Goal: Information Seeking & Learning: Learn about a topic

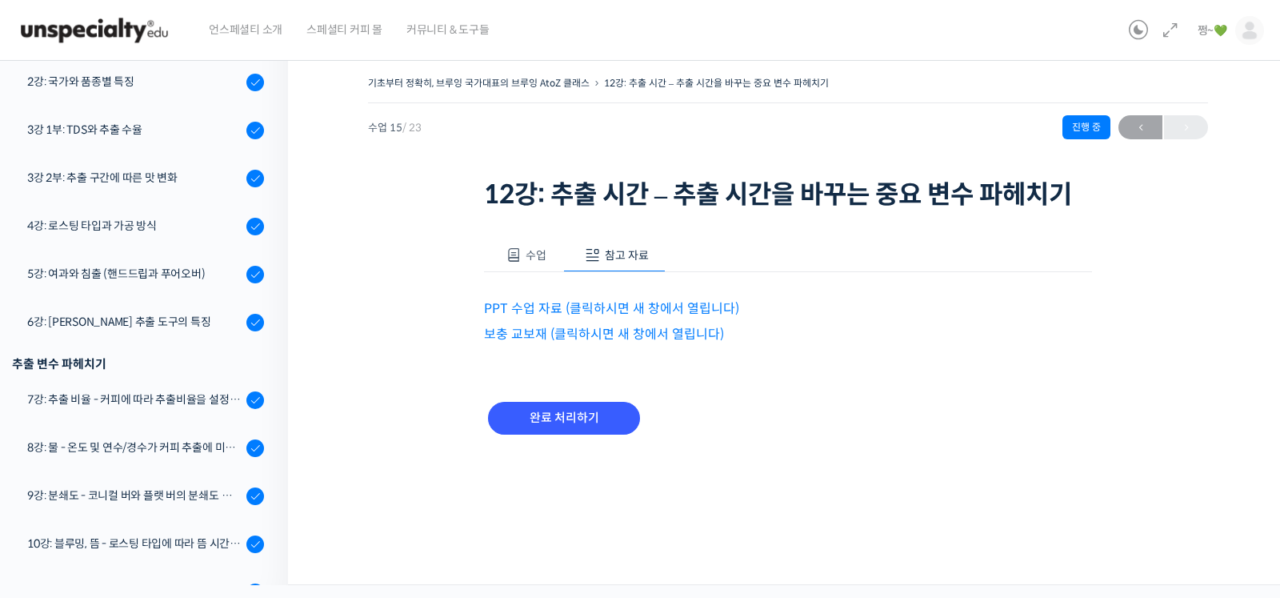
scroll to position [386, 0]
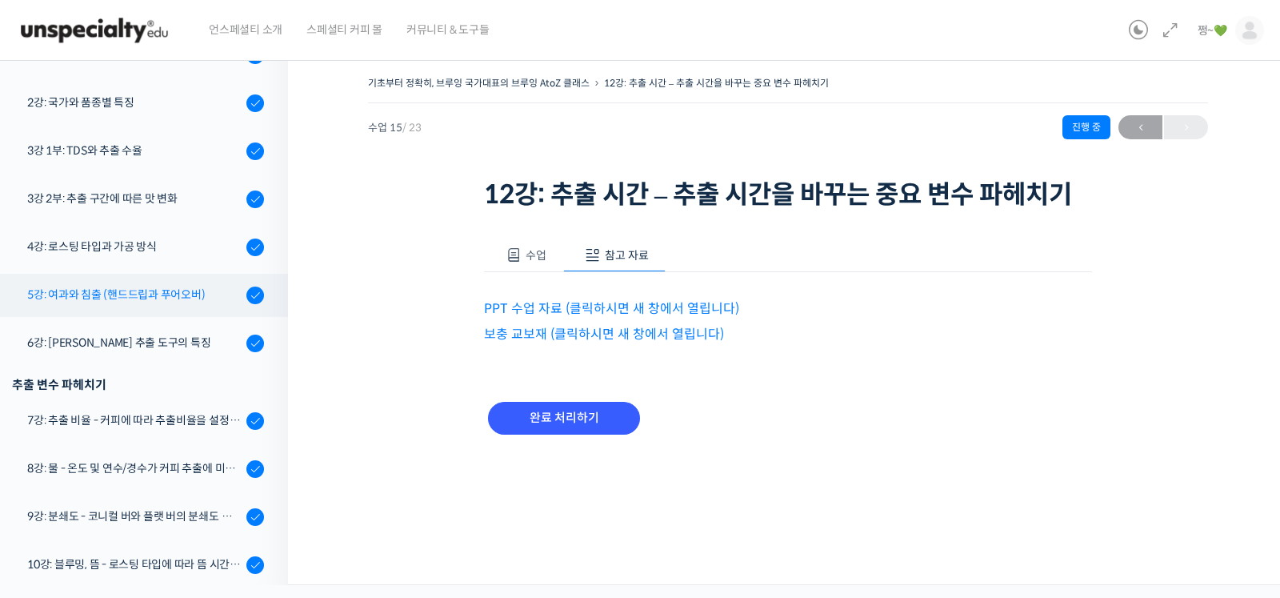
click at [140, 286] on div "5강: 여과와 침출 (핸드드립과 푸어오버)" at bounding box center [134, 295] width 214 height 18
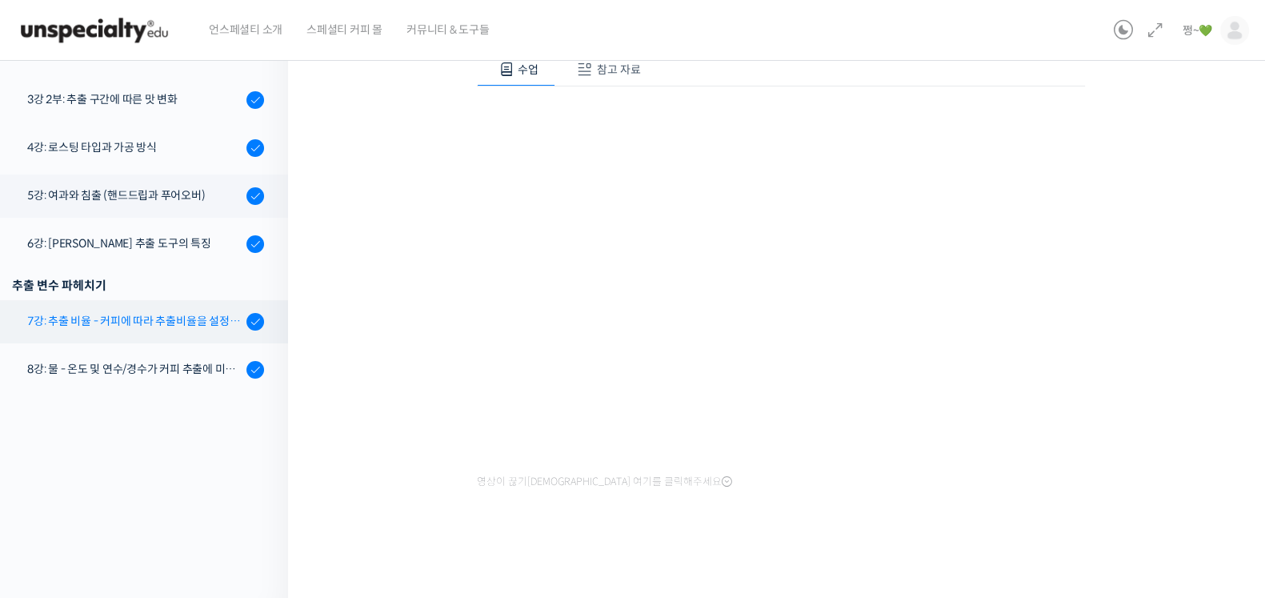
scroll to position [399, 0]
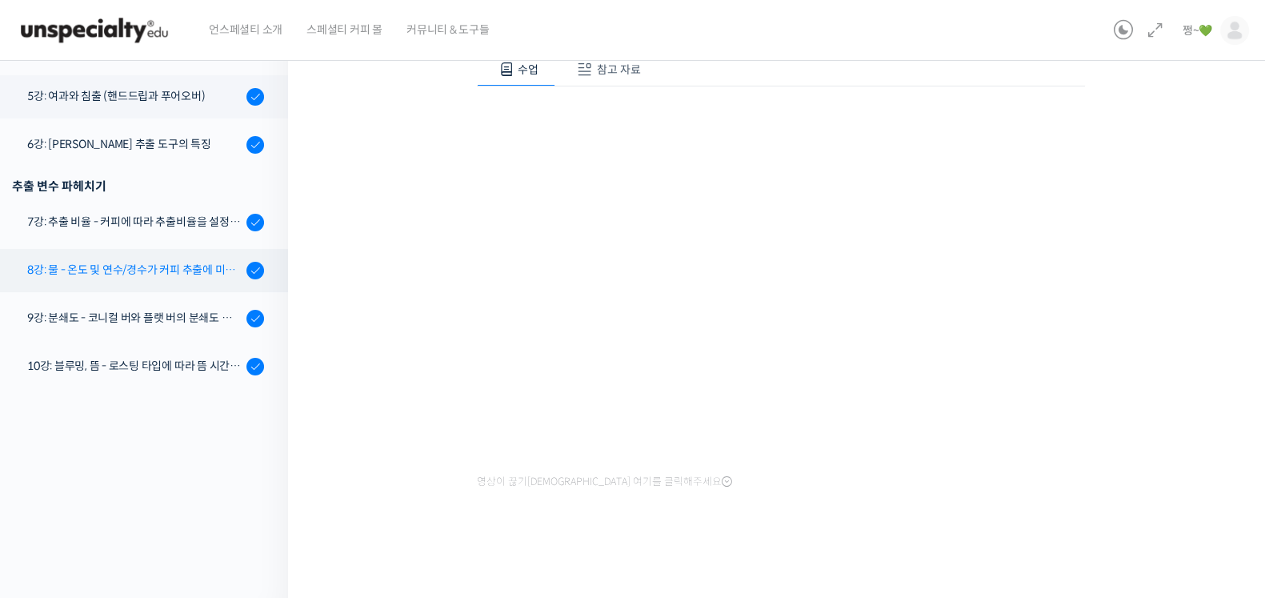
click at [118, 274] on div "8강: 물 - 온도 및 연수/경수가 커피 추출에 미치는 영향" at bounding box center [134, 270] width 214 height 18
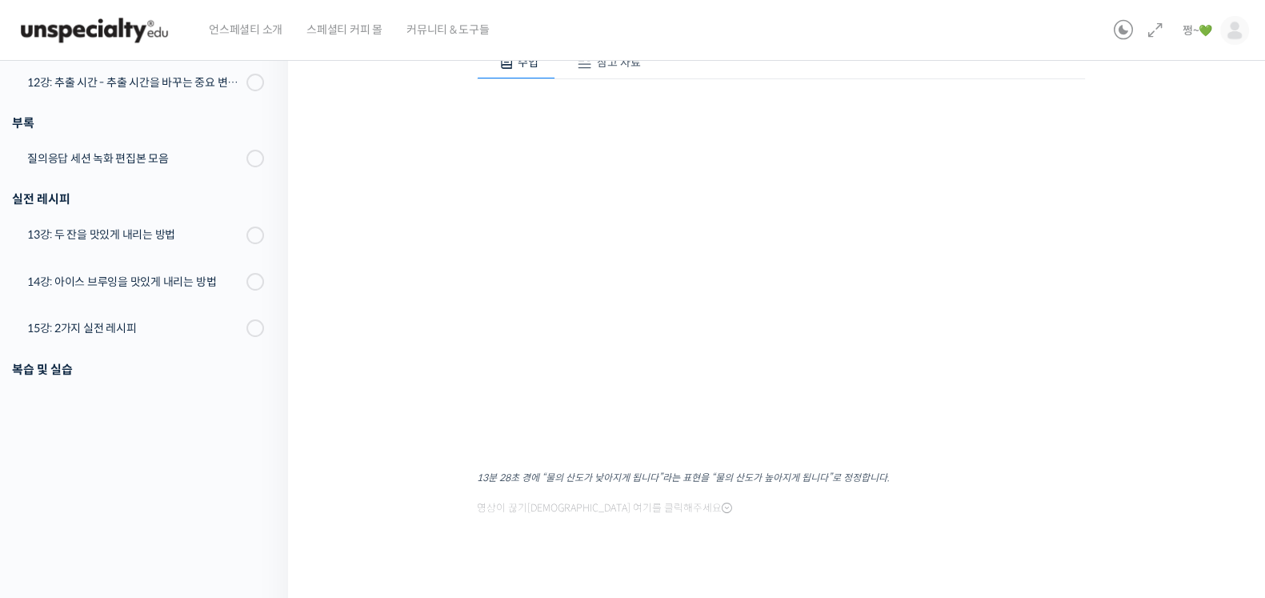
scroll to position [220, 0]
